Goal: Information Seeking & Learning: Learn about a topic

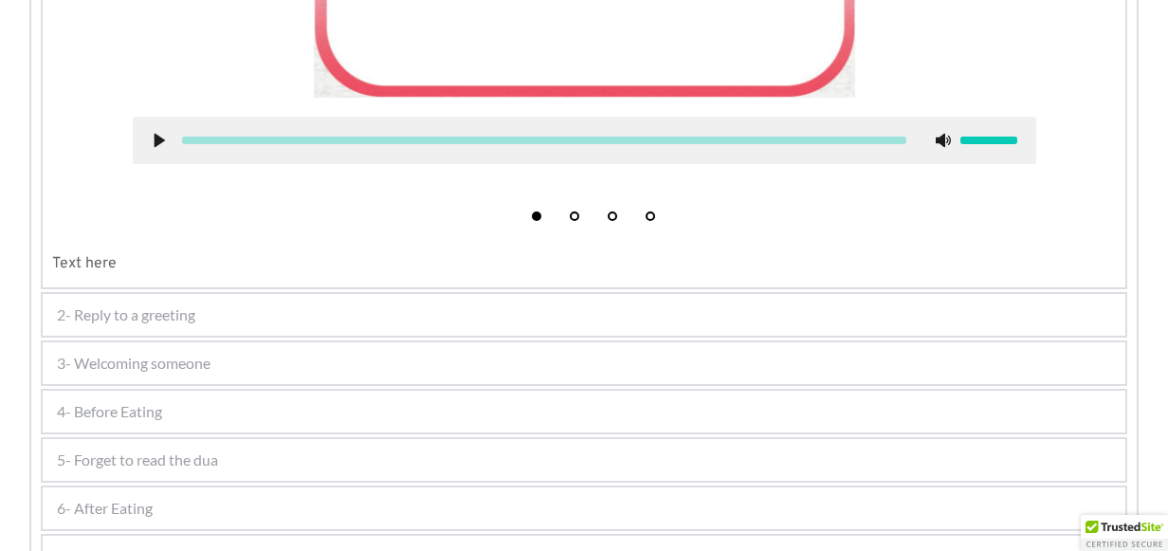
click at [167, 415] on div "4- Before Eating" at bounding box center [584, 412] width 1083 height 42
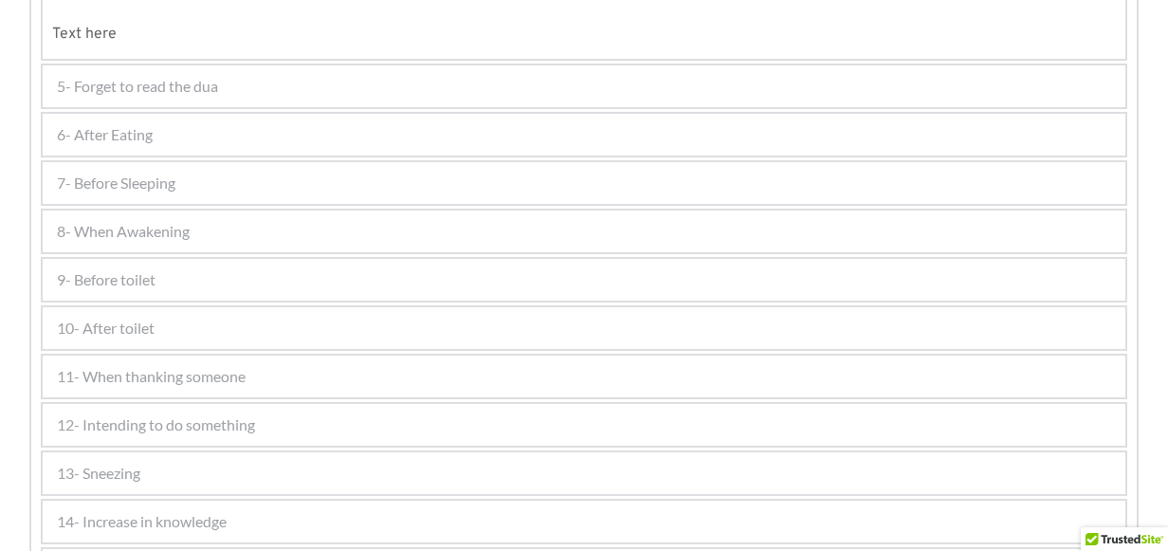
scroll to position [1127, 0]
click at [163, 218] on span "8- When Awakening" at bounding box center [123, 229] width 133 height 23
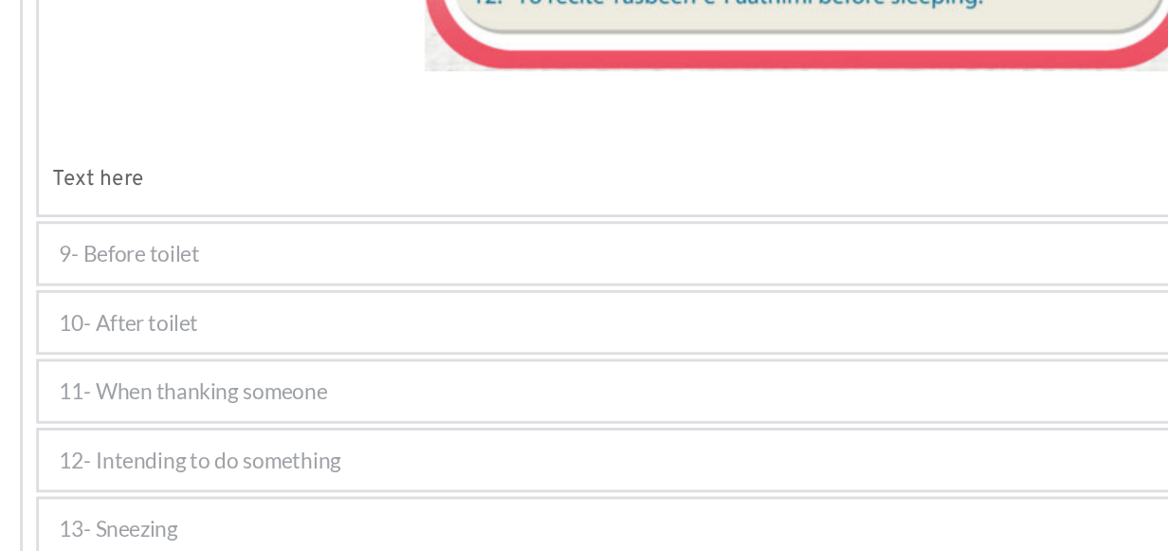
scroll to position [1654, 0]
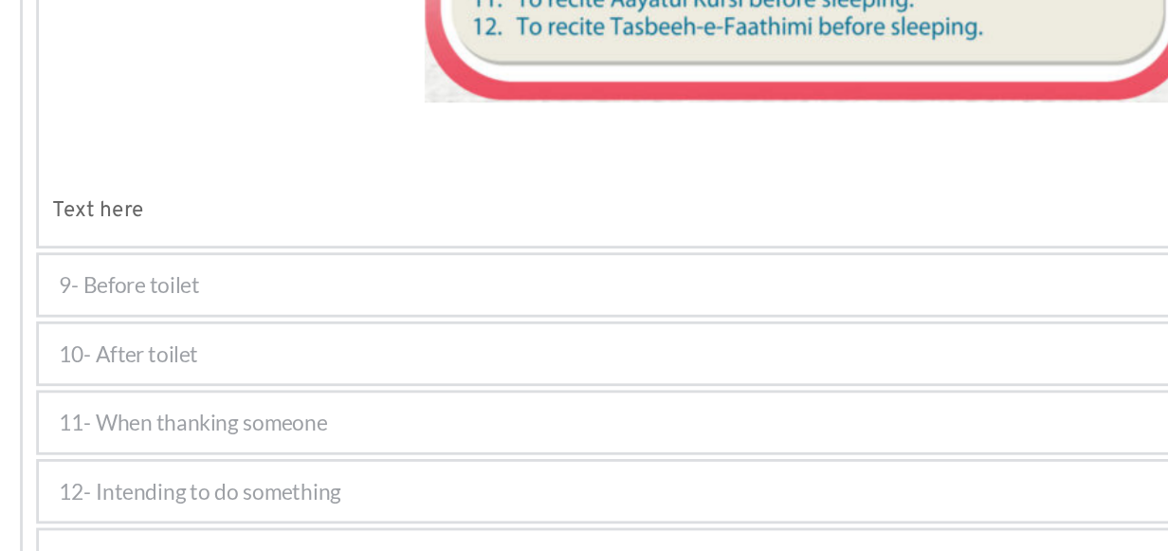
click at [140, 210] on span "9- Before toilet" at bounding box center [106, 215] width 99 height 23
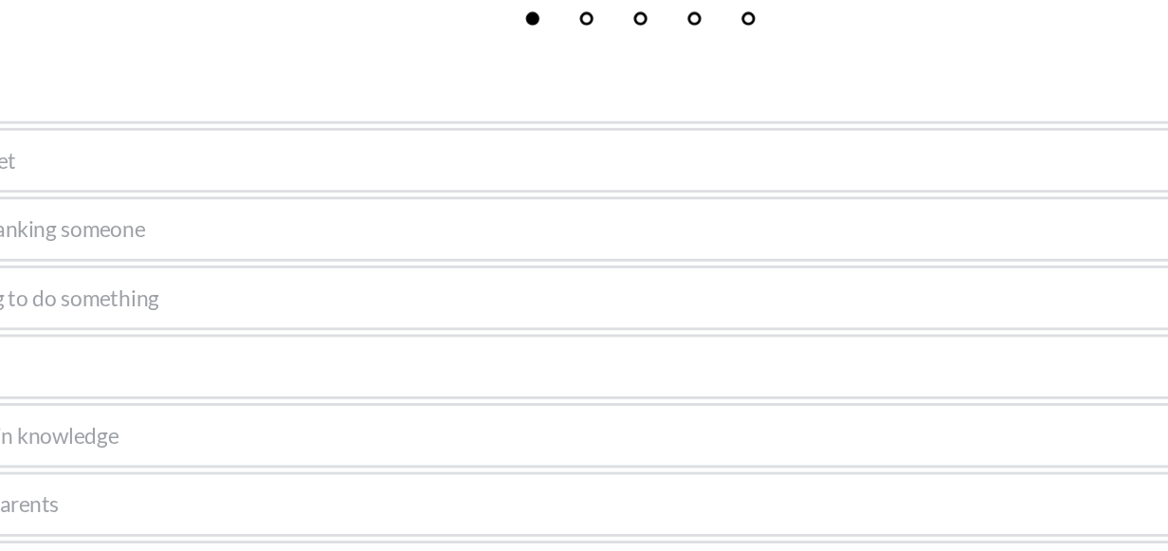
scroll to position [1215, 0]
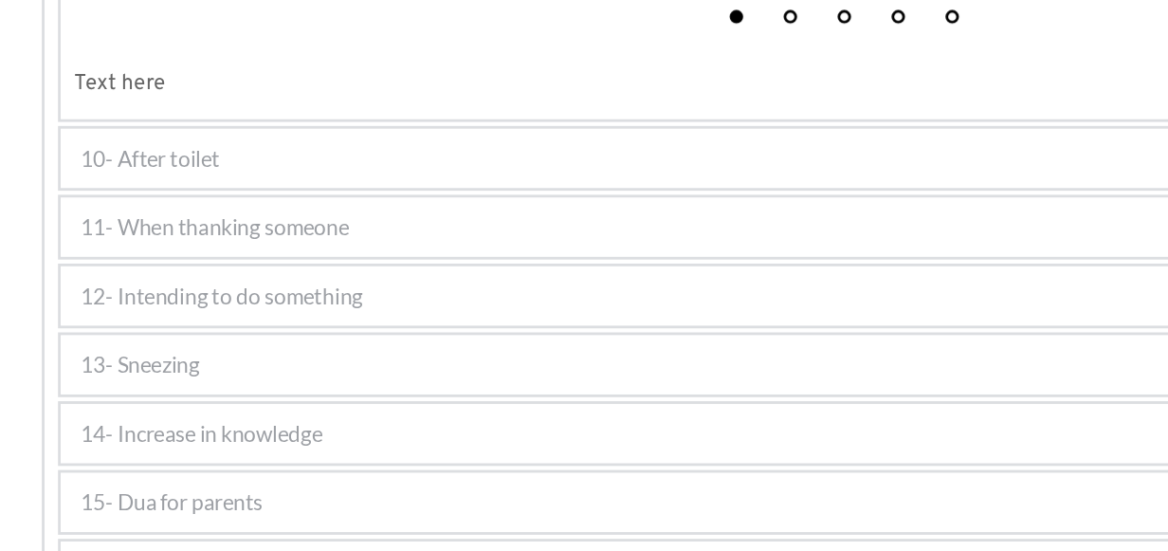
click at [119, 269] on span "10- After toilet" at bounding box center [106, 275] width 98 height 23
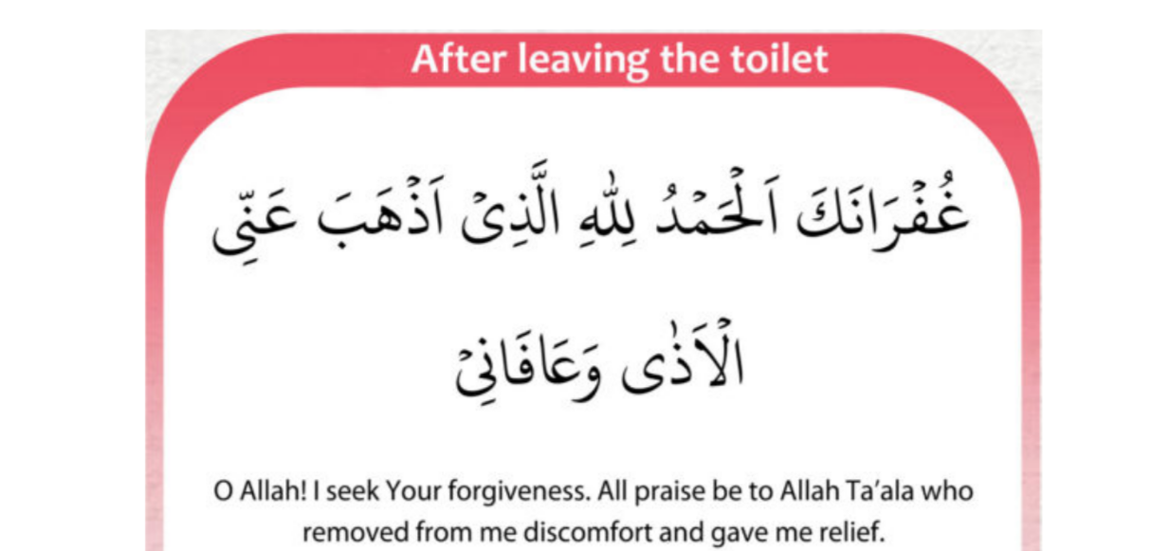
scroll to position [894, 0]
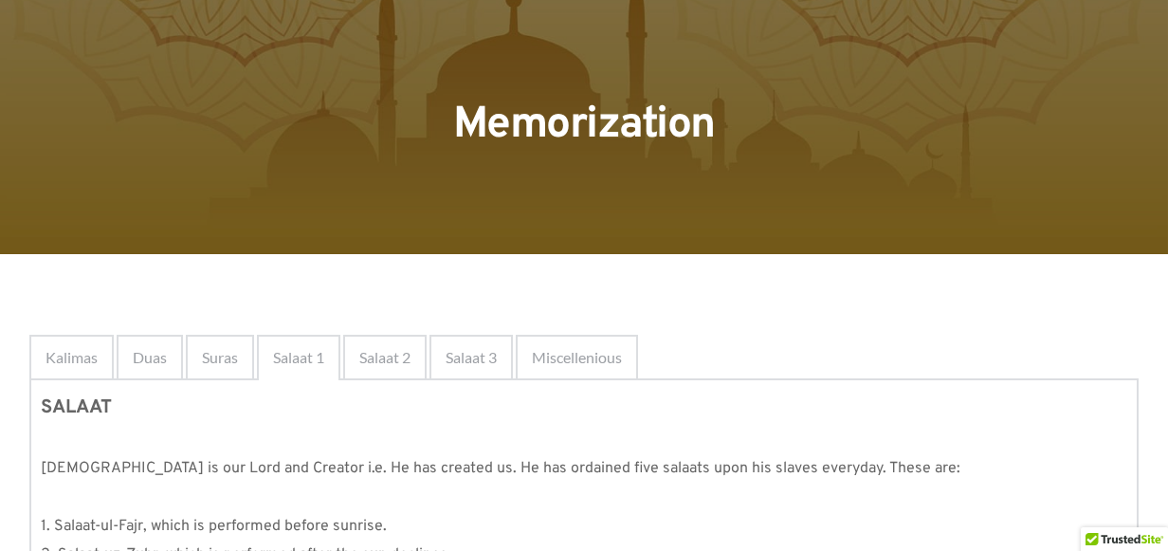
scroll to position [77, 0]
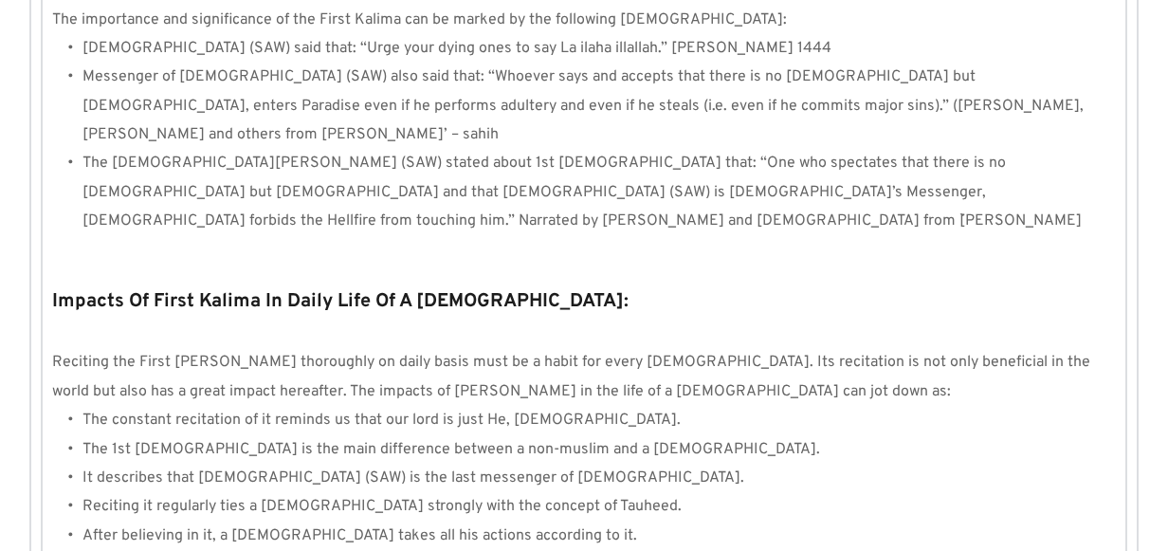
scroll to position [1887, 0]
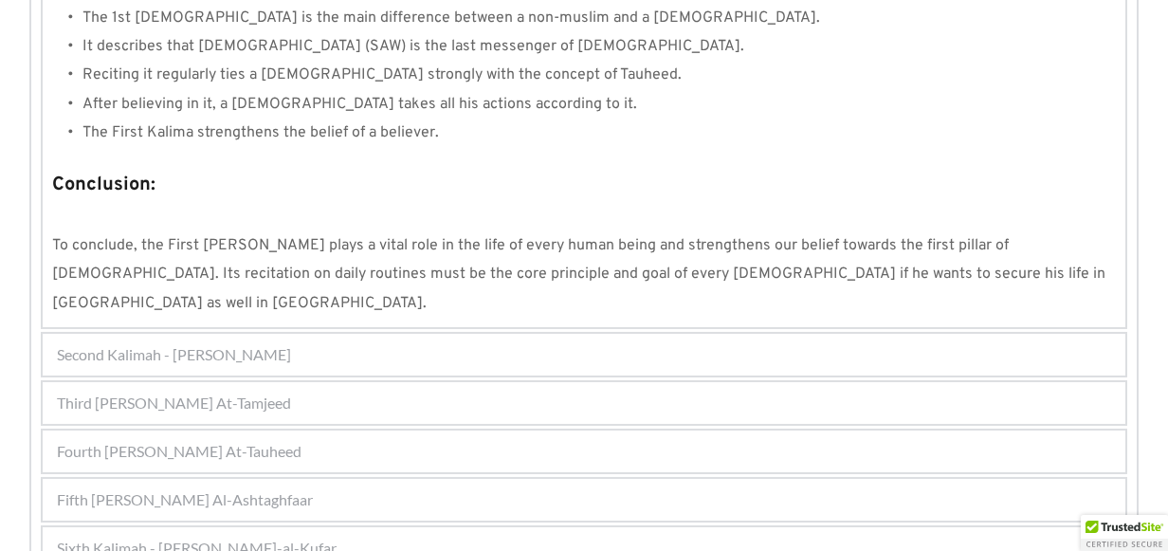
click at [325, 334] on div "Second Kalimah - Kalimah Ash-Shahdah" at bounding box center [584, 355] width 1083 height 42
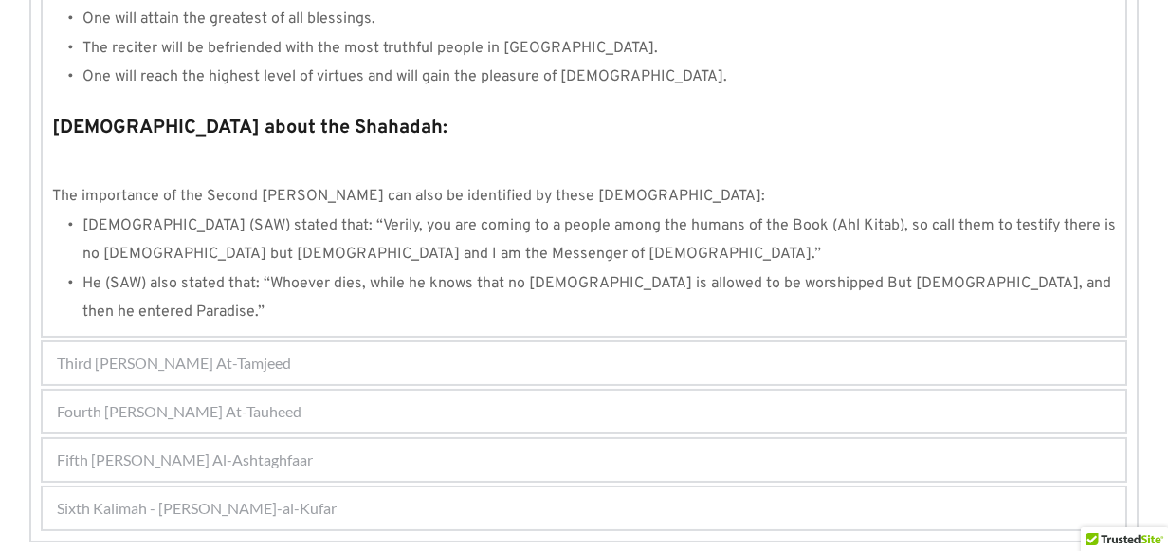
scroll to position [2143, 0]
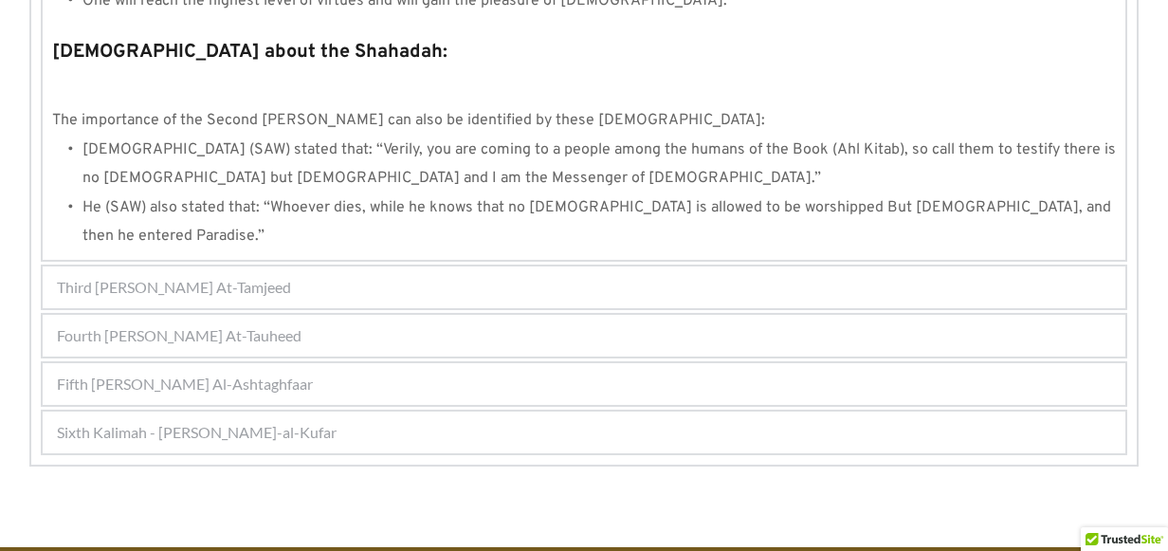
click at [278, 373] on span "Fifth Kalimah - Kalimah Al-Ashtaghfaar" at bounding box center [185, 384] width 256 height 23
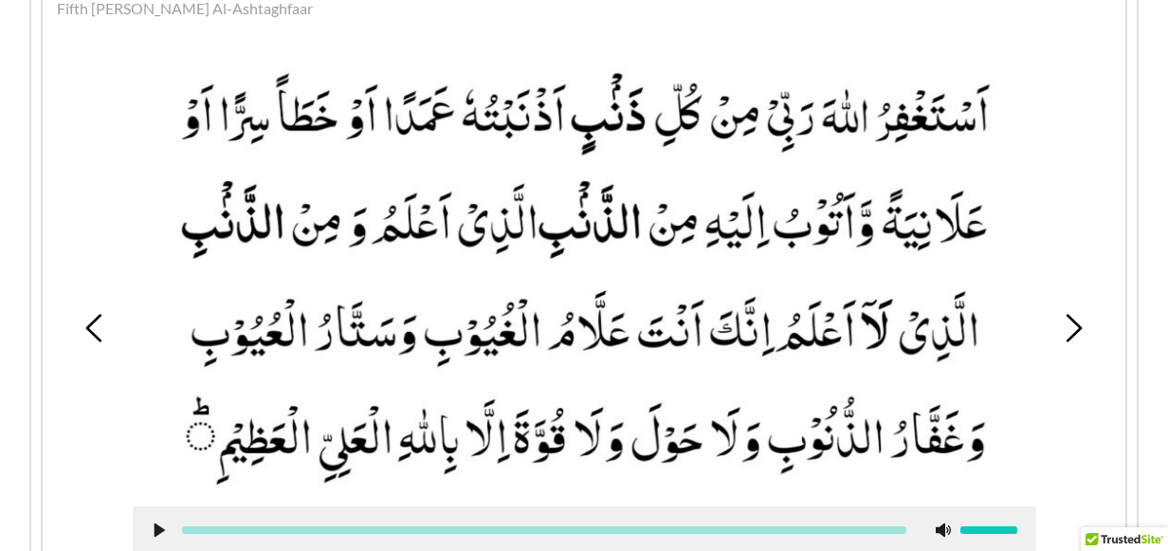
scroll to position [653, 0]
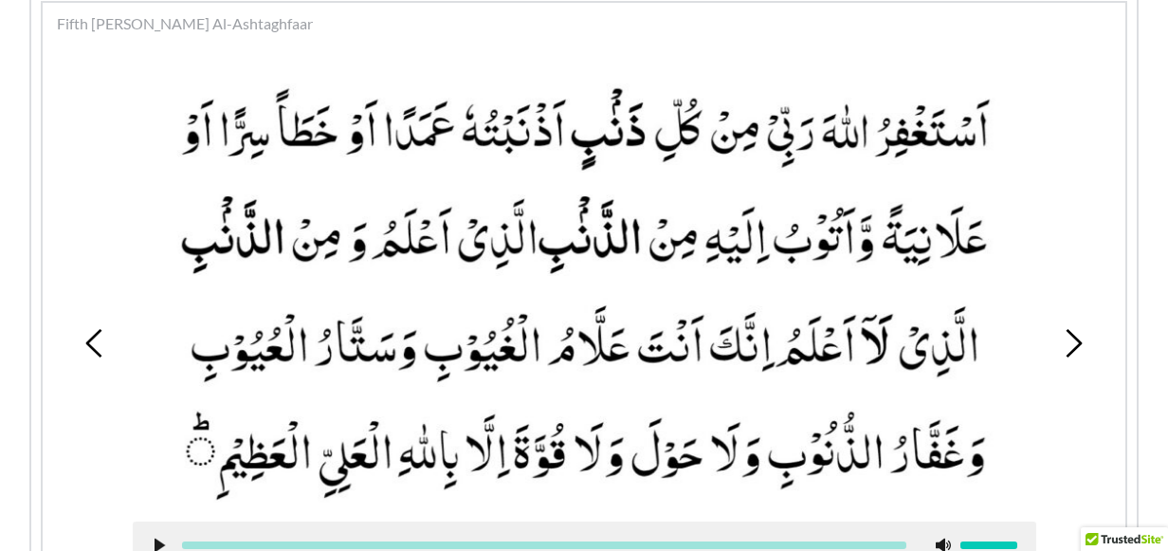
click at [942, 279] on picture at bounding box center [585, 289] width 904 height 427
